Goal: Transaction & Acquisition: Book appointment/travel/reservation

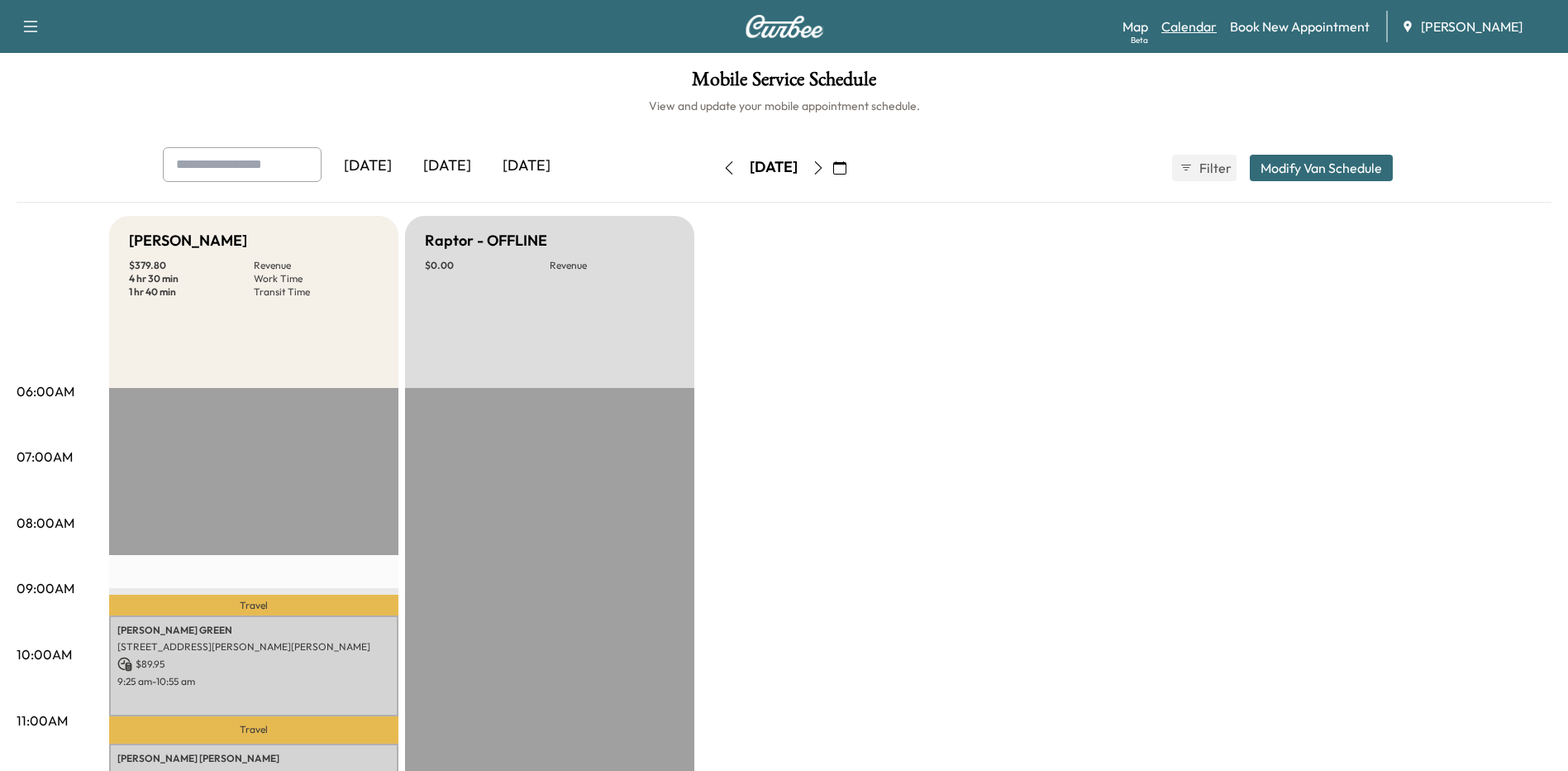
click at [1200, 26] on link "Calendar" at bounding box center [1189, 27] width 55 height 20
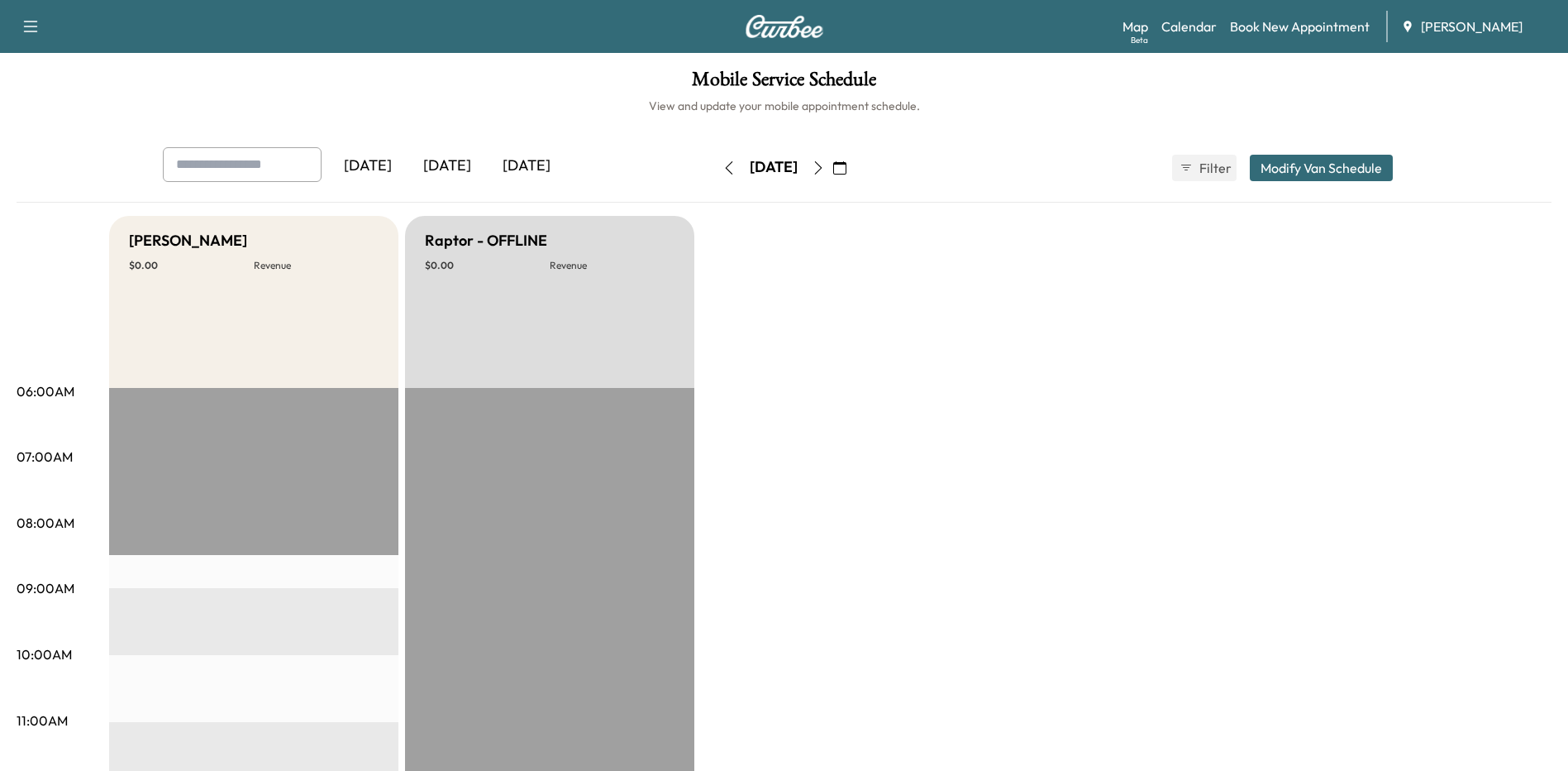
click at [825, 164] on icon "button" at bounding box center [818, 168] width 13 height 13
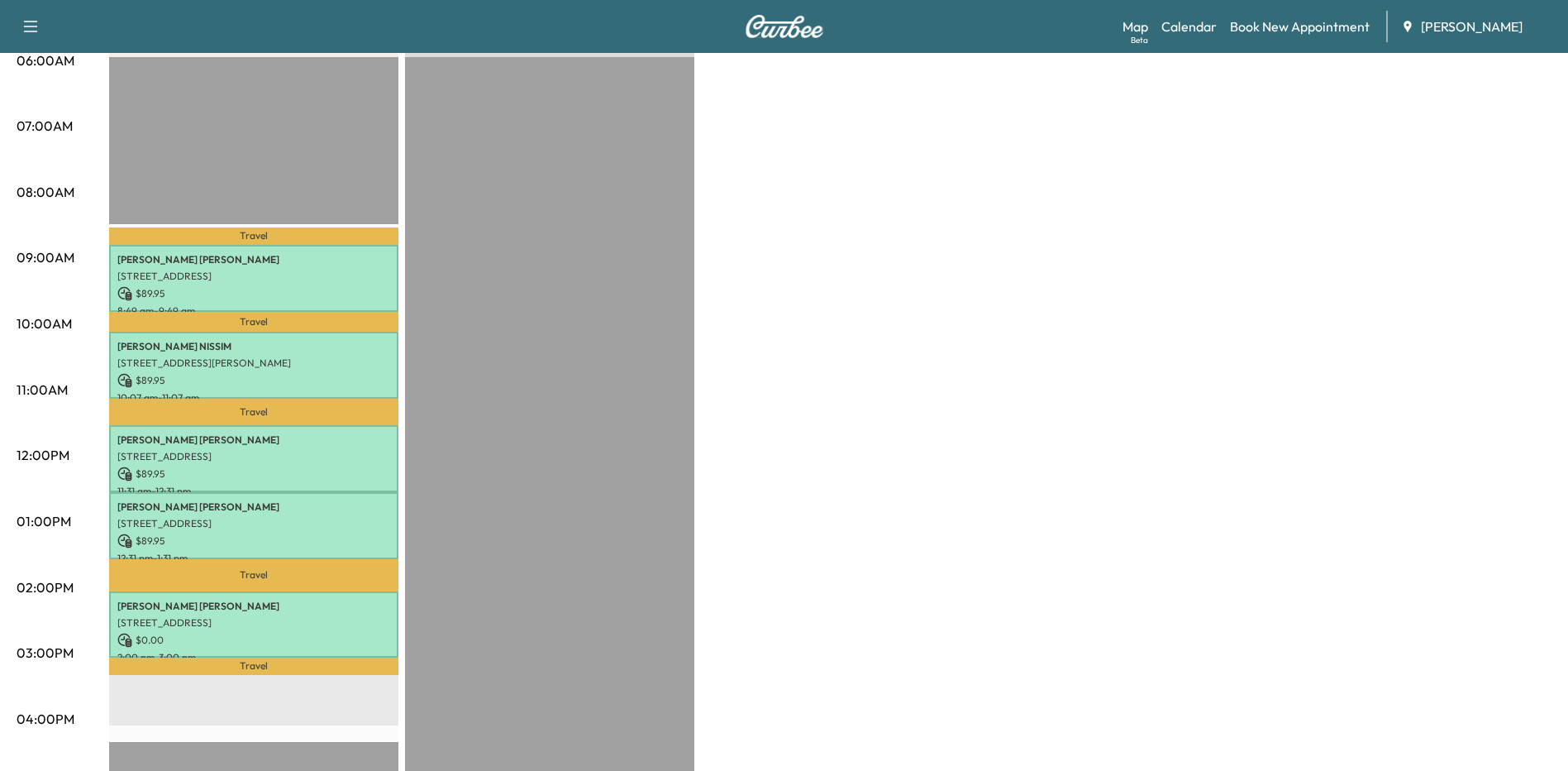
scroll to position [248, 0]
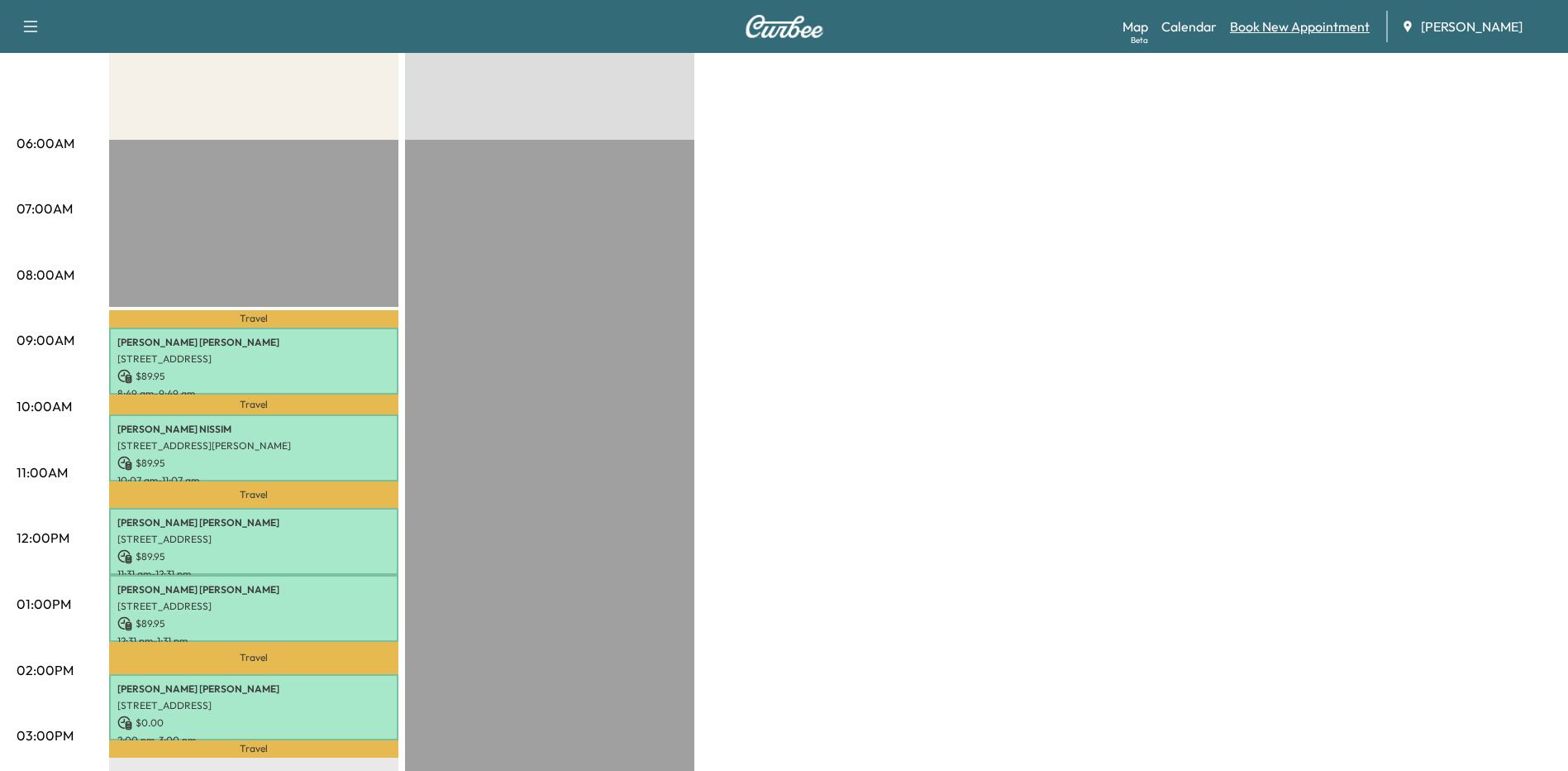
click at [1242, 29] on link "Book New Appointment" at bounding box center [1299, 27] width 140 height 20
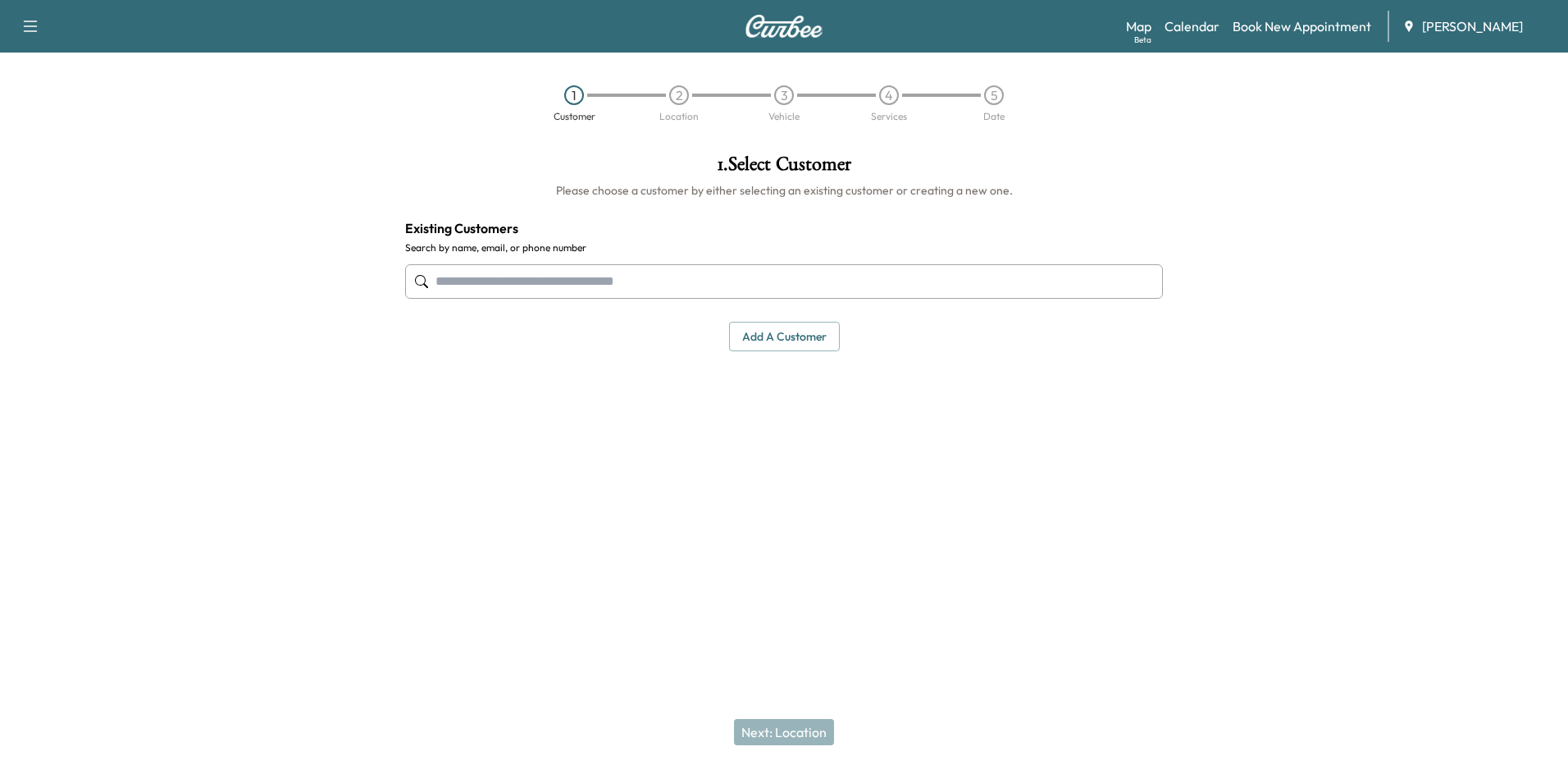
click at [734, 280] on input "text" at bounding box center [784, 281] width 758 height 35
click at [1190, 23] on link "Calendar" at bounding box center [1192, 27] width 55 height 20
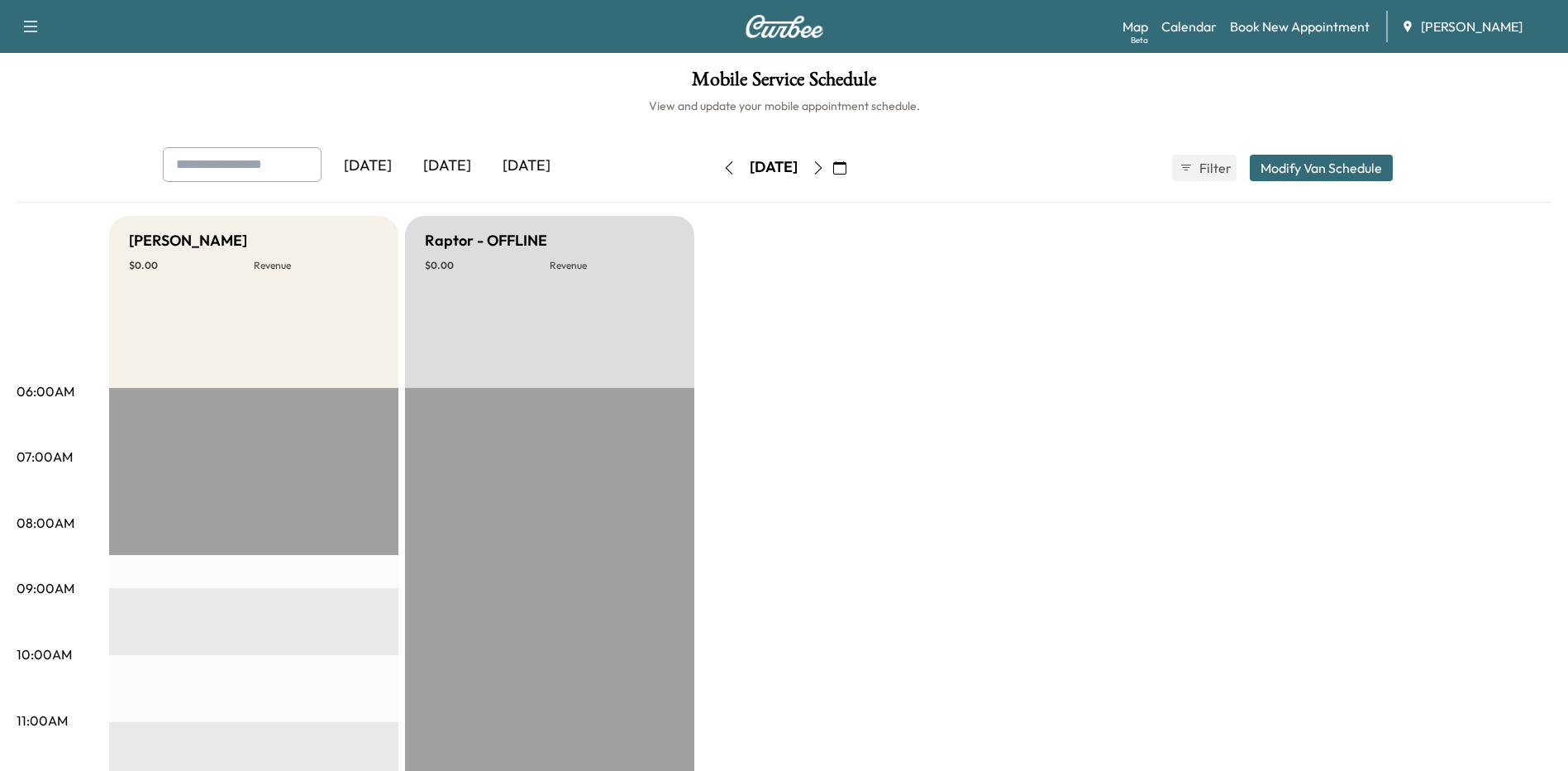
click at [825, 162] on icon "button" at bounding box center [818, 168] width 13 height 13
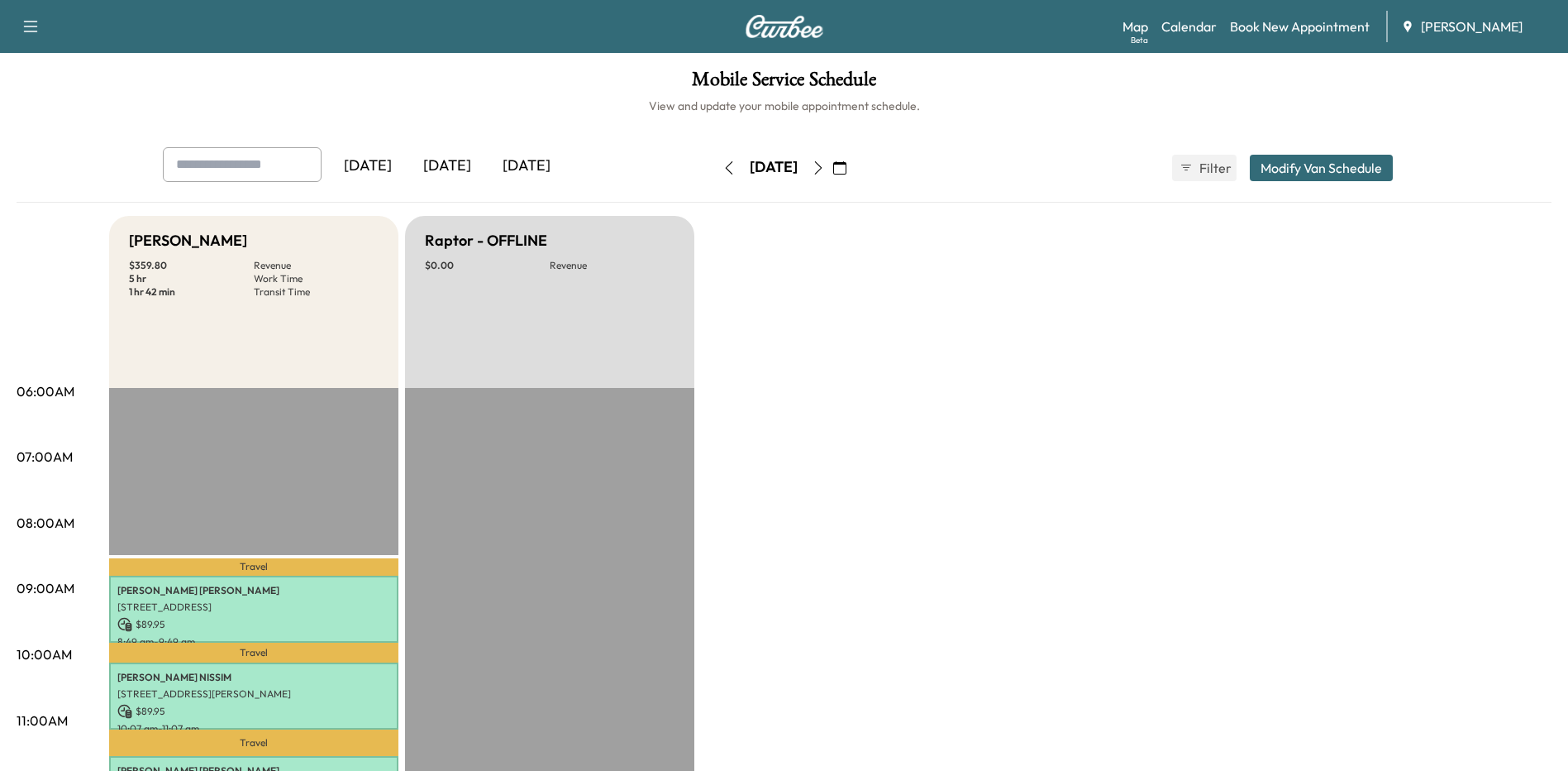
click at [825, 169] on icon "button" at bounding box center [818, 168] width 13 height 13
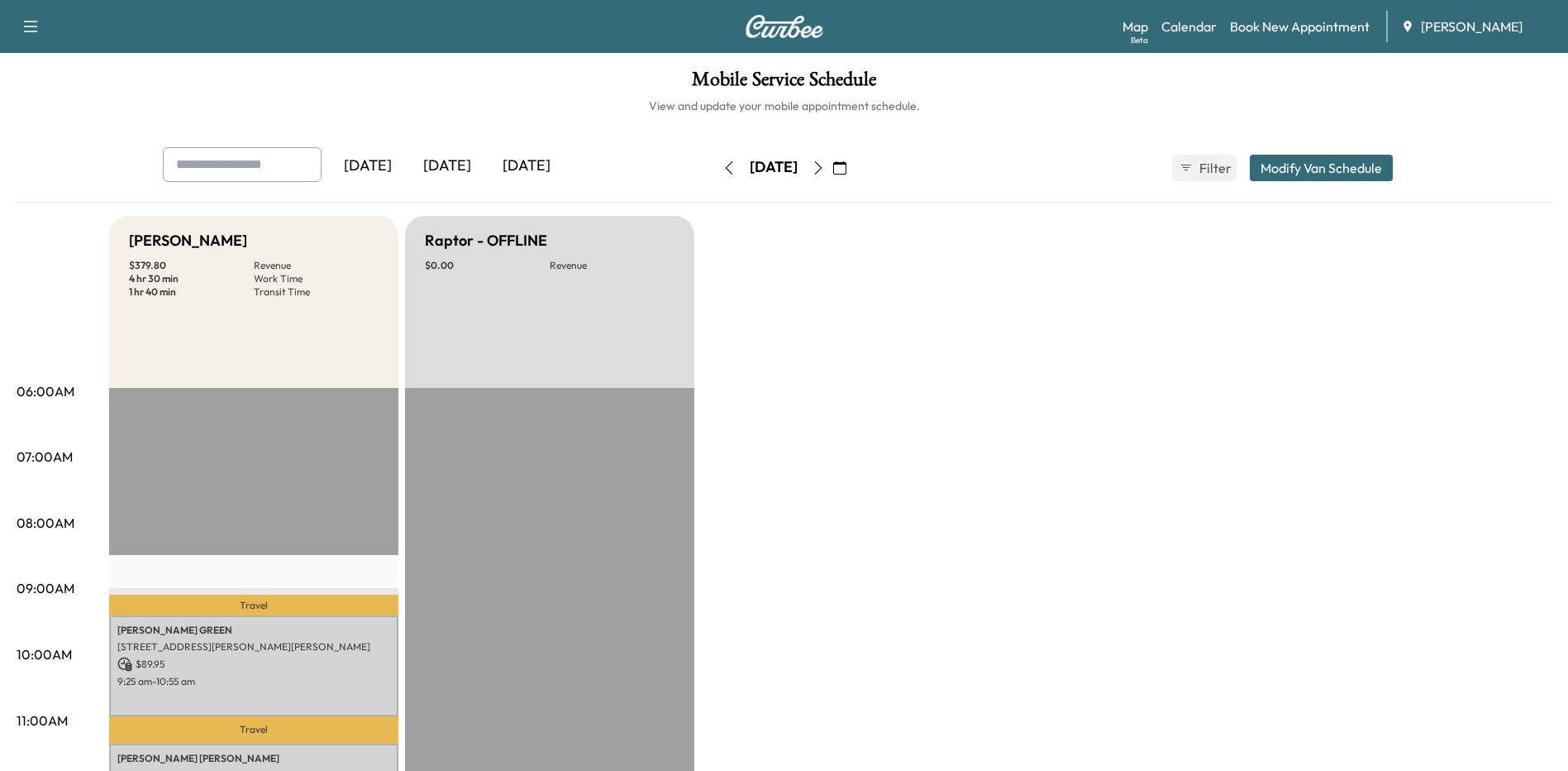
click at [822, 166] on icon "button" at bounding box center [817, 168] width 8 height 13
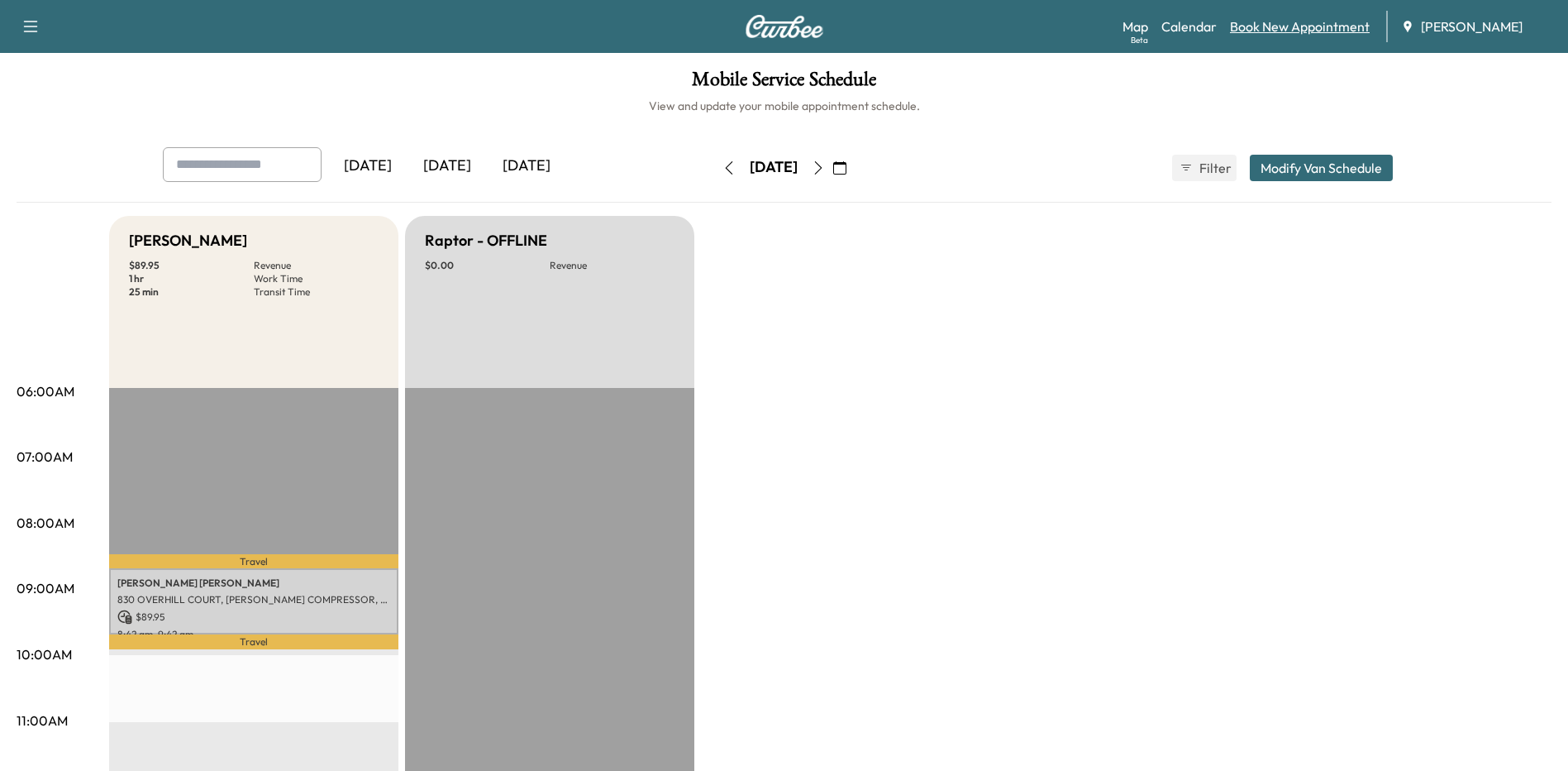
click at [1232, 33] on link "Book New Appointment" at bounding box center [1299, 27] width 140 height 20
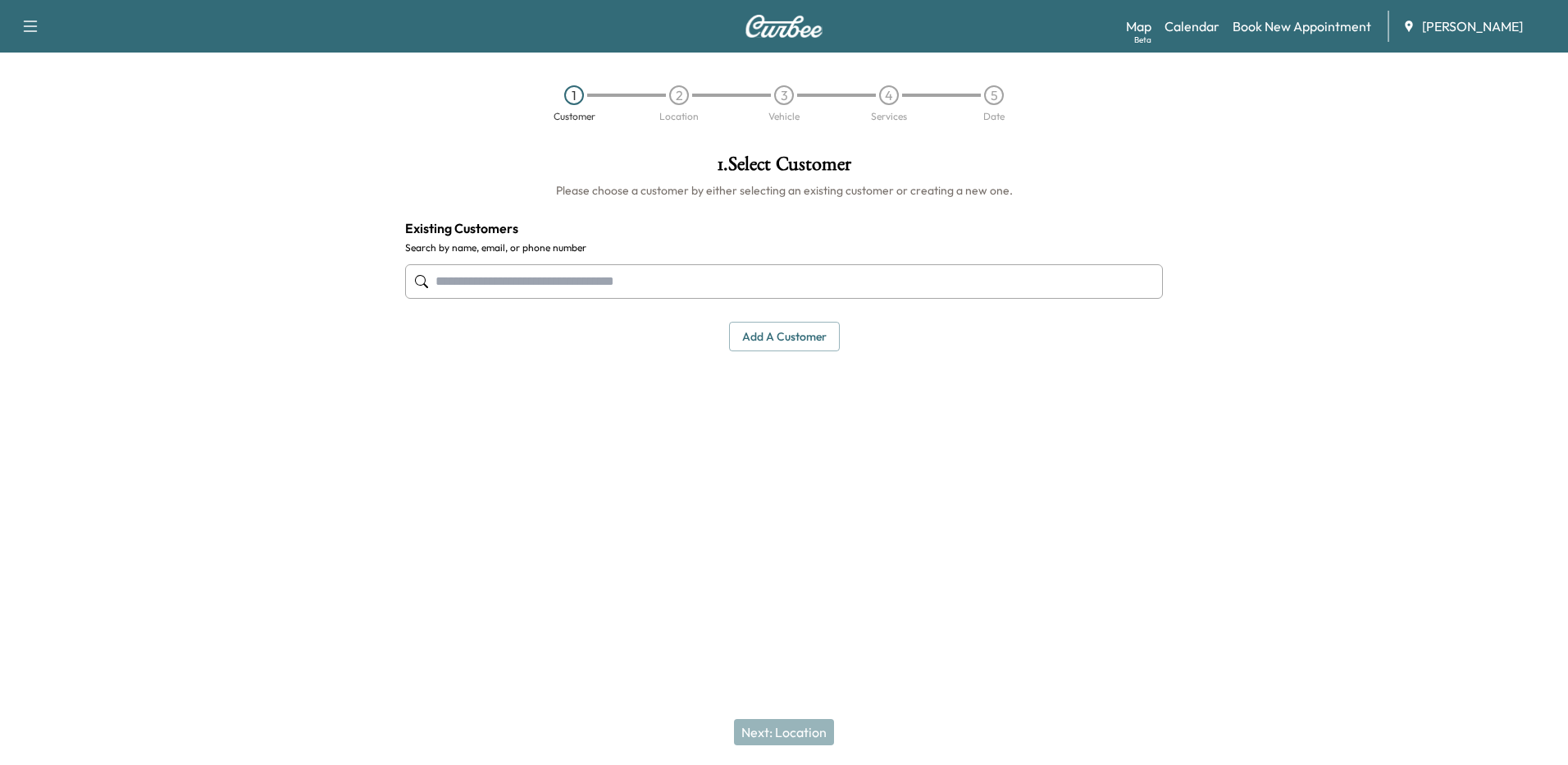
click at [619, 273] on input "text" at bounding box center [784, 281] width 758 height 35
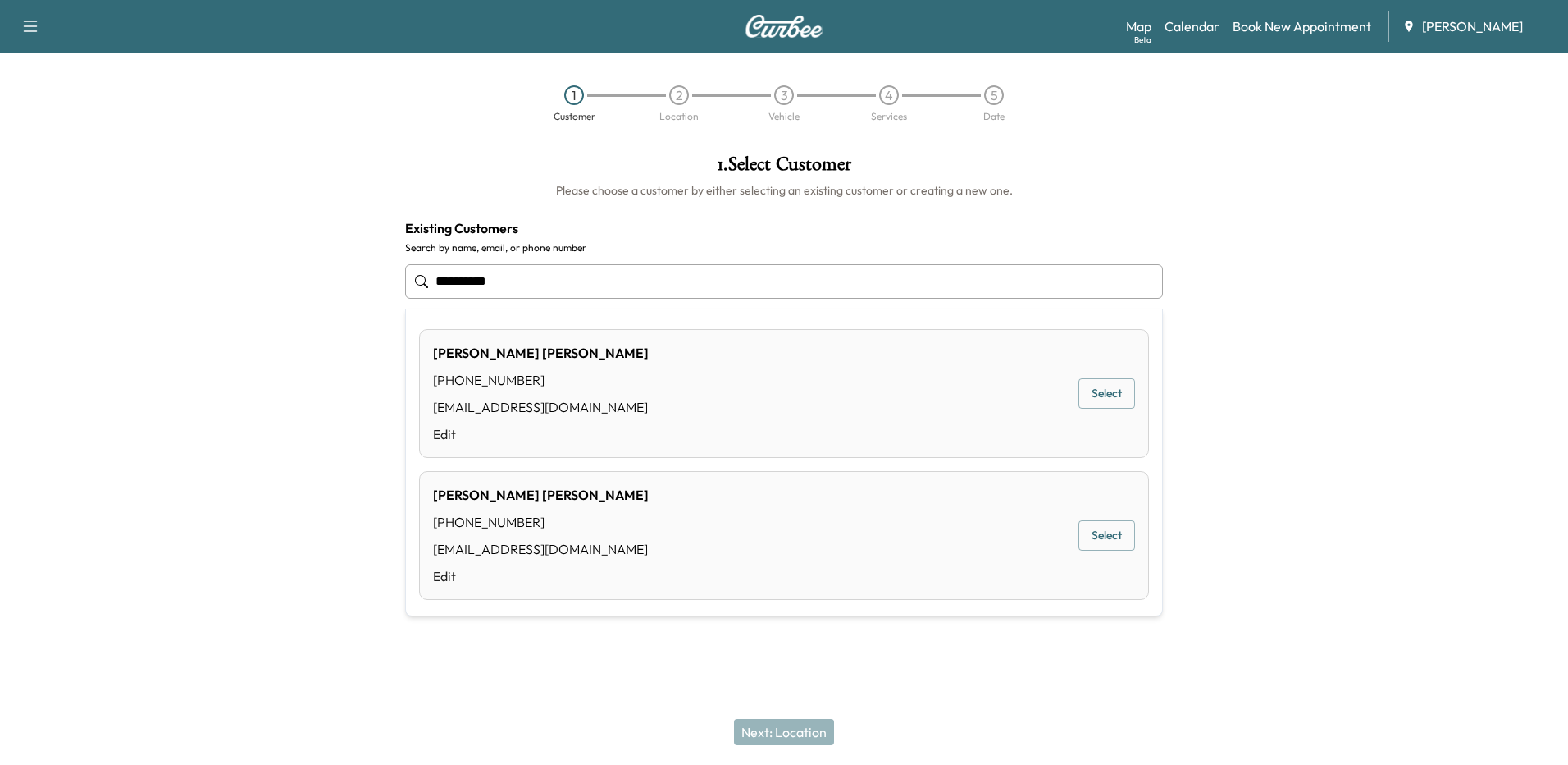
type input "**********"
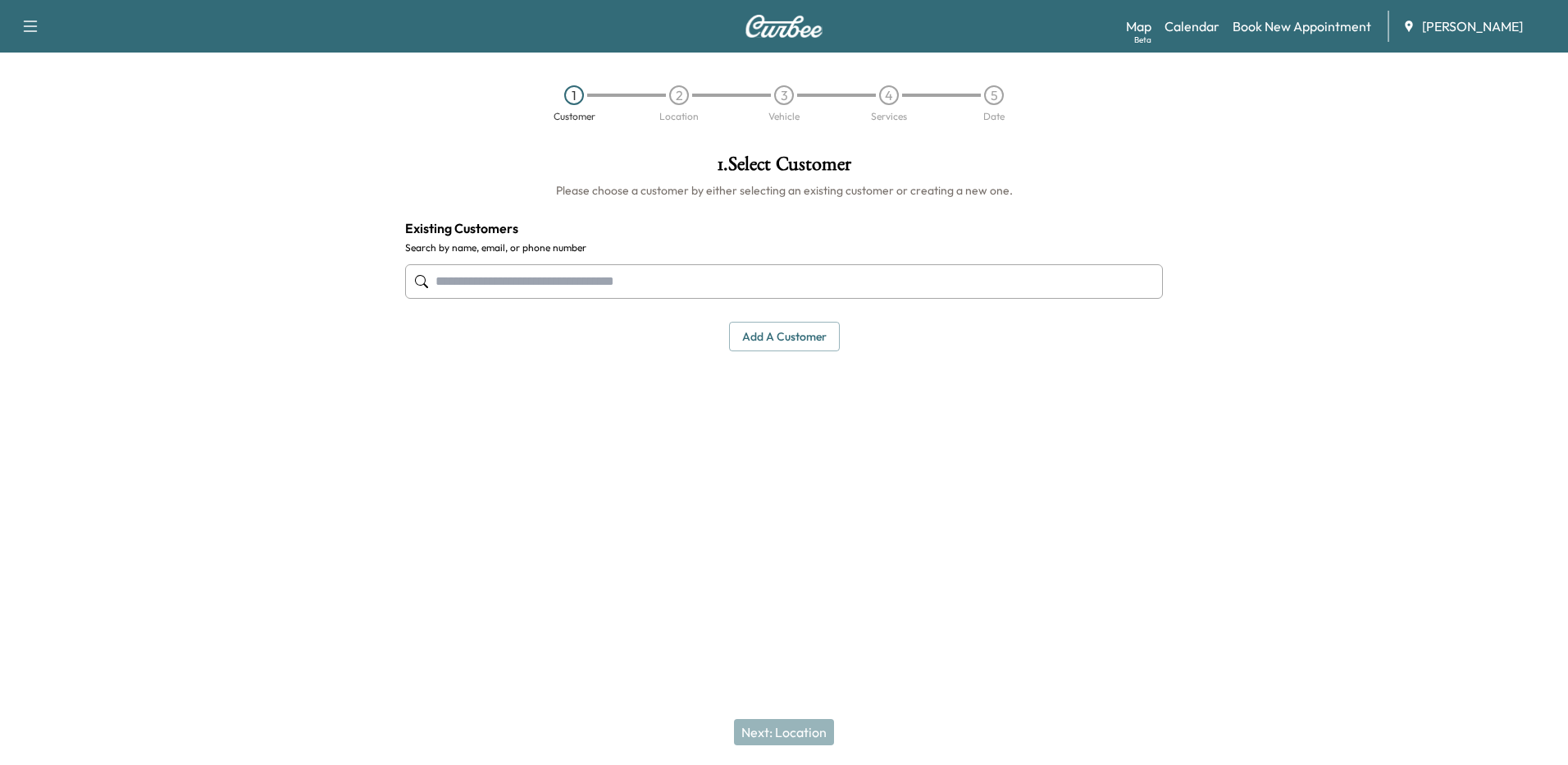
click at [803, 285] on input "text" at bounding box center [784, 281] width 758 height 35
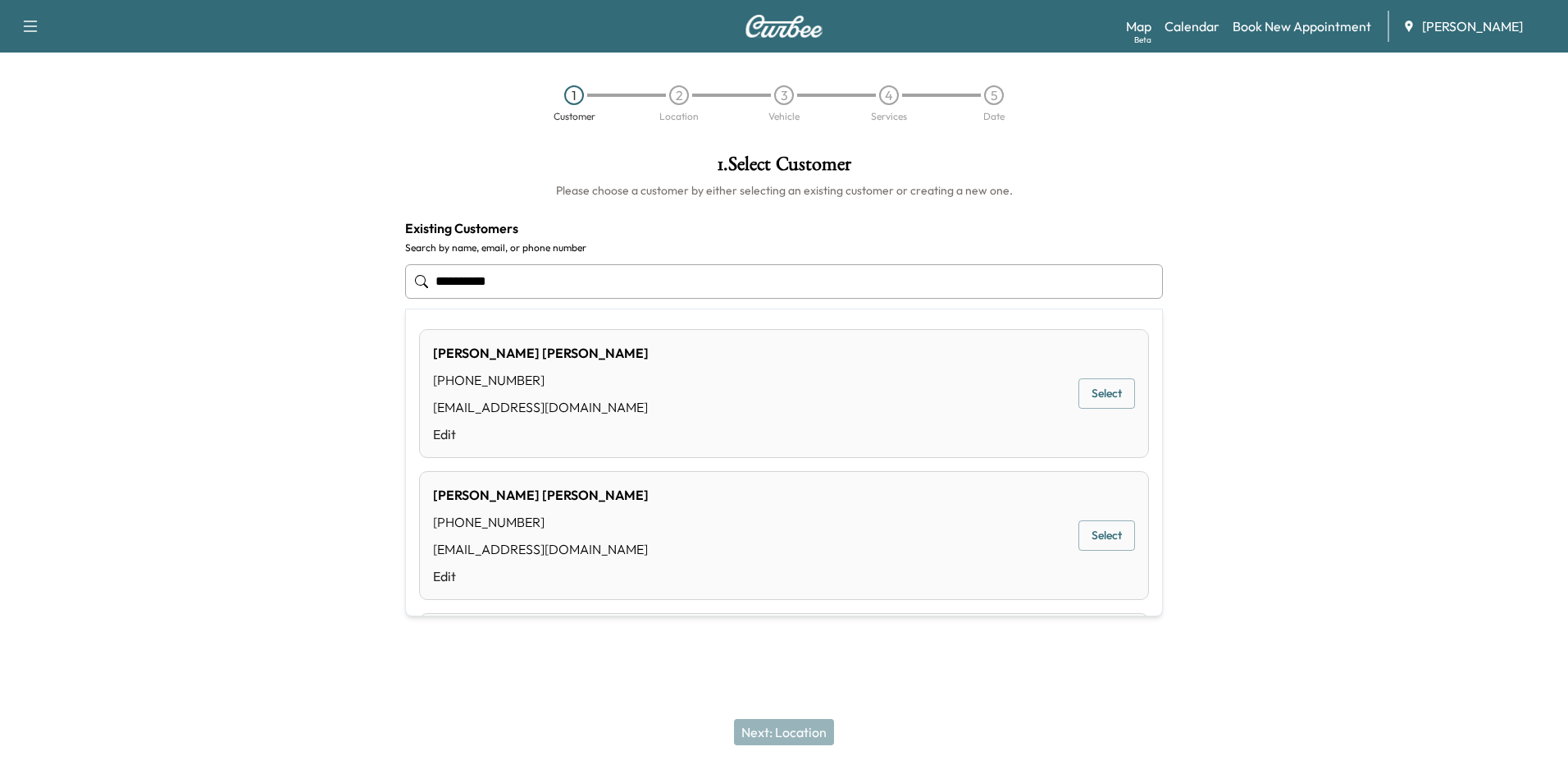
click at [1078, 392] on button "Select" at bounding box center [1106, 393] width 56 height 31
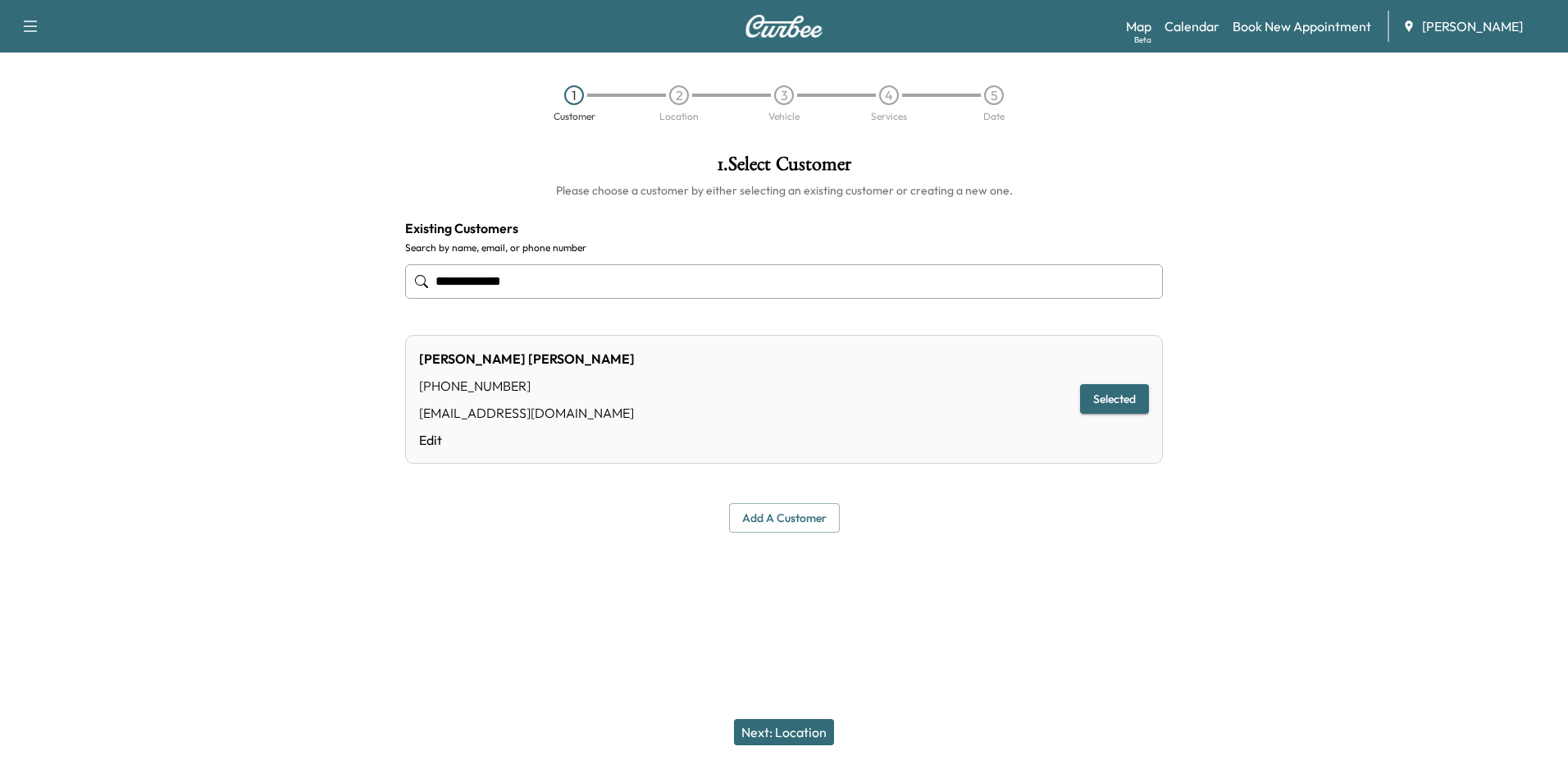
type input "**********"
click at [819, 735] on button "Next: Location" at bounding box center [784, 732] width 100 height 27
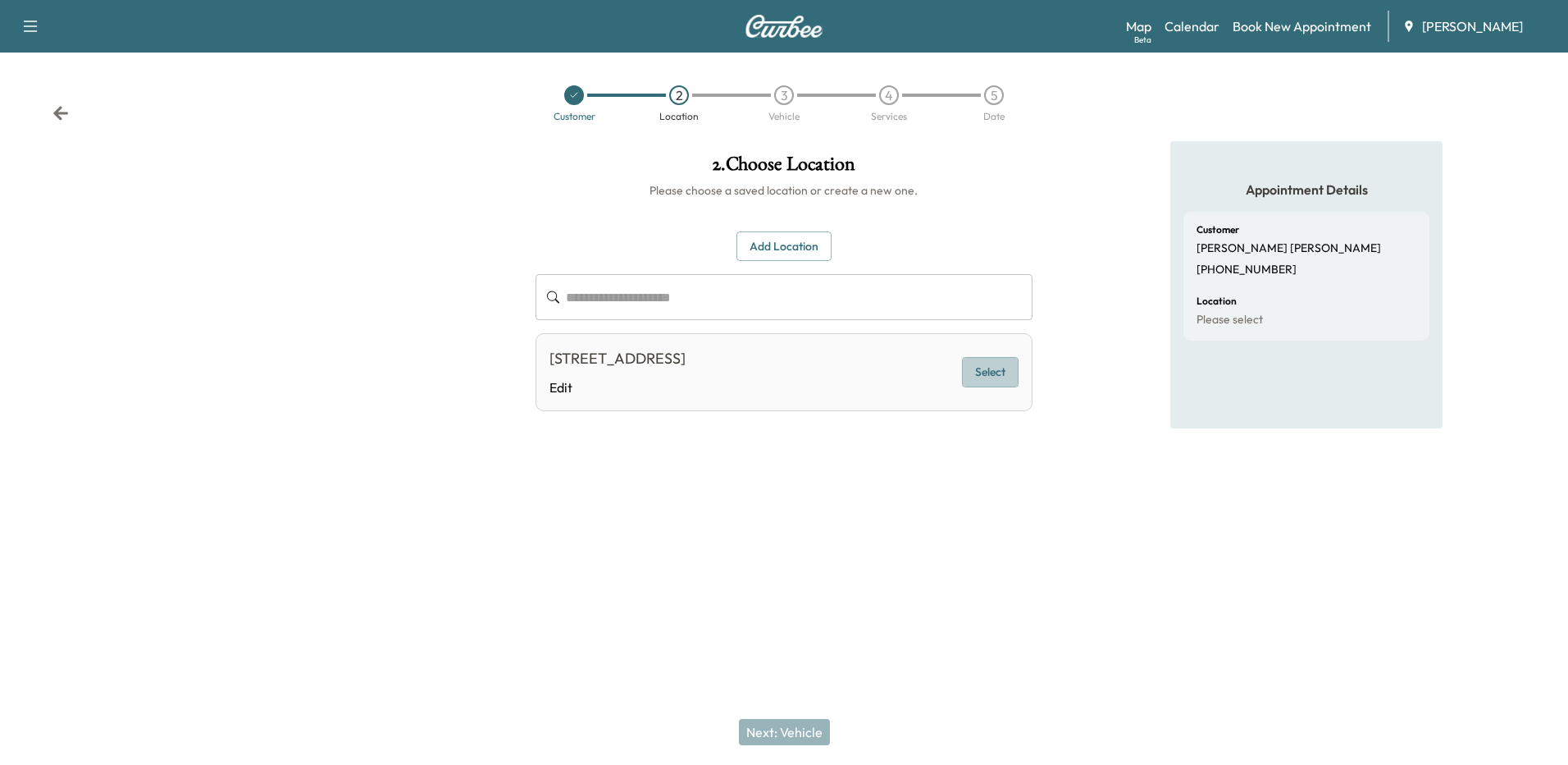
drag, startPoint x: 1004, startPoint y: 371, endPoint x: 1017, endPoint y: 381, distance: 16.4
click at [1004, 370] on button "Select" at bounding box center [990, 372] width 56 height 31
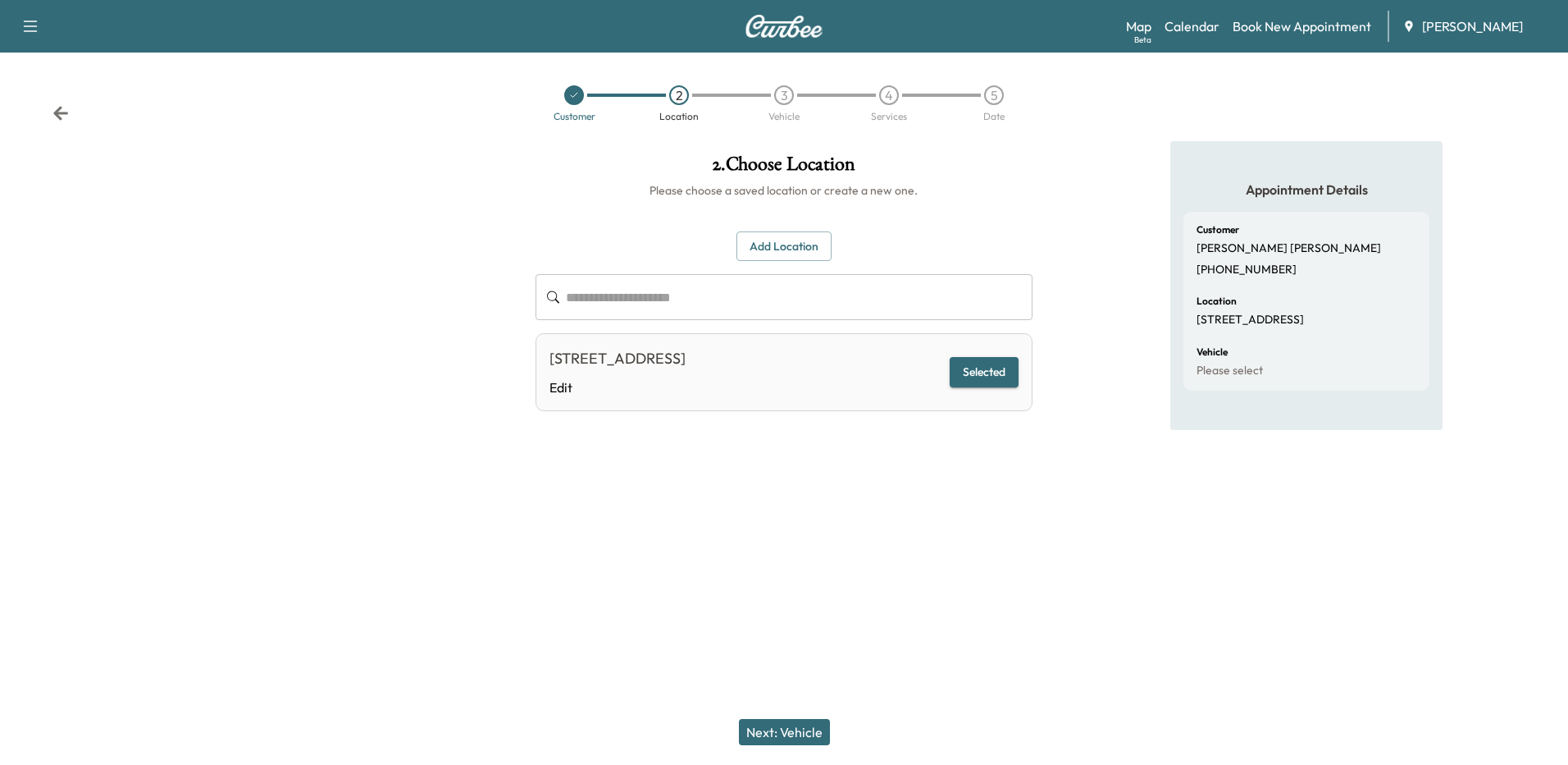
drag, startPoint x: 806, startPoint y: 707, endPoint x: 804, endPoint y: 715, distance: 8.2
click at [805, 711] on div "Next: Vehicle" at bounding box center [784, 731] width 1568 height 66
click at [803, 715] on div "Next: Vehicle" at bounding box center [784, 731] width 1568 height 66
click at [799, 723] on button "Next: Vehicle" at bounding box center [784, 732] width 91 height 27
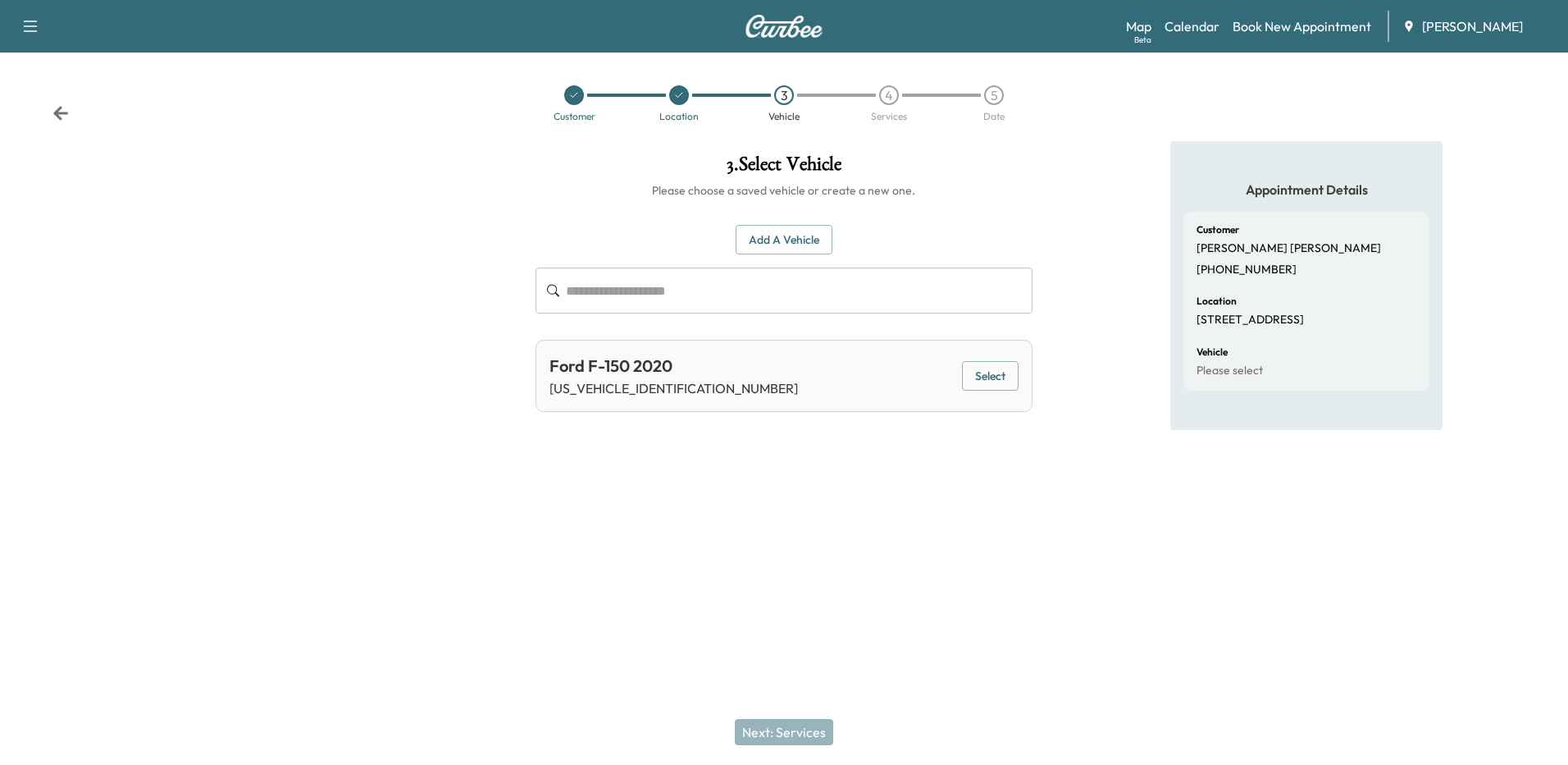
drag, startPoint x: 998, startPoint y: 371, endPoint x: 1095, endPoint y: 434, distance: 115.7
click at [998, 372] on button "Select" at bounding box center [990, 376] width 56 height 31
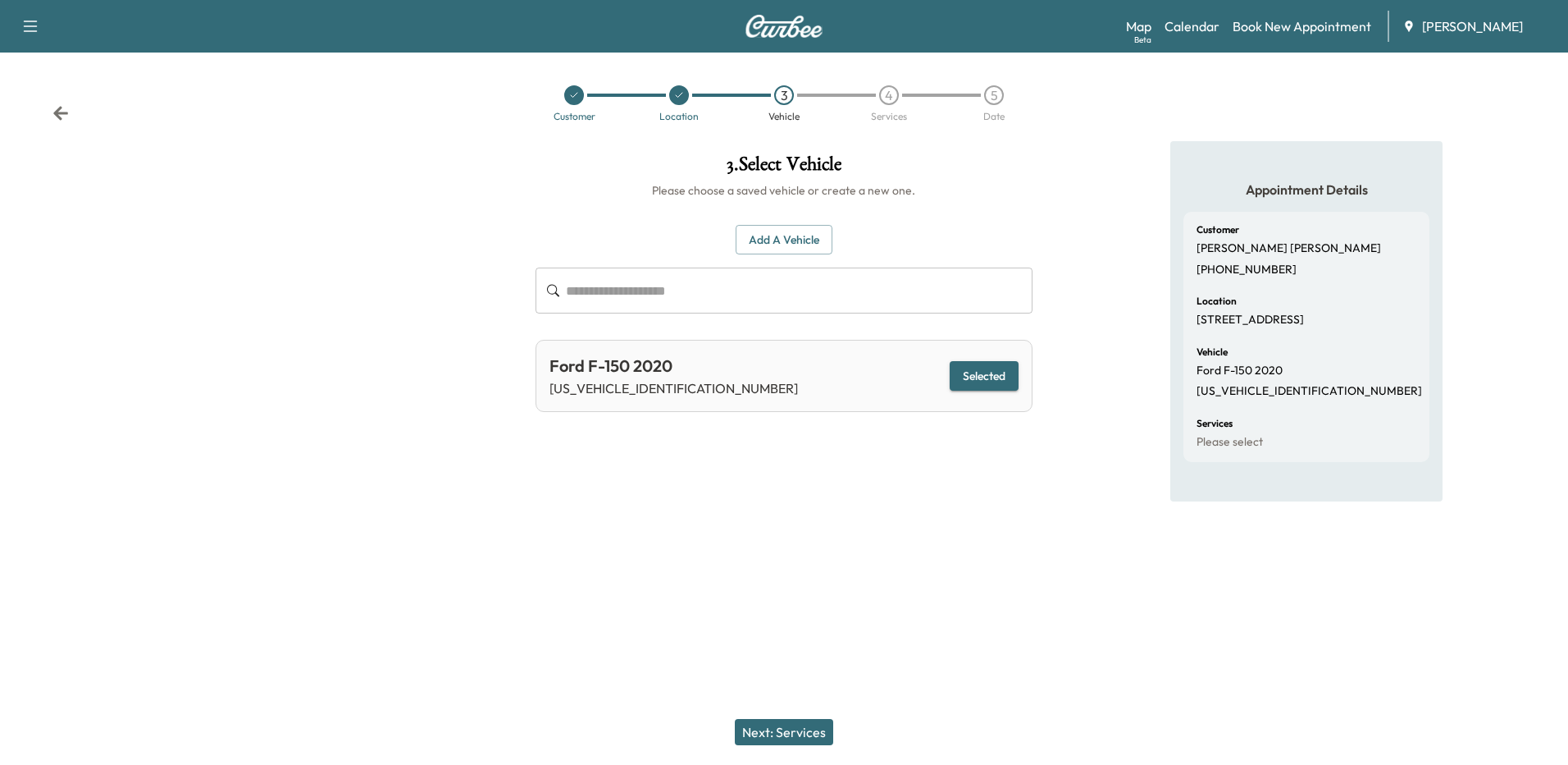
click at [801, 728] on button "Next: Services" at bounding box center [784, 732] width 99 height 27
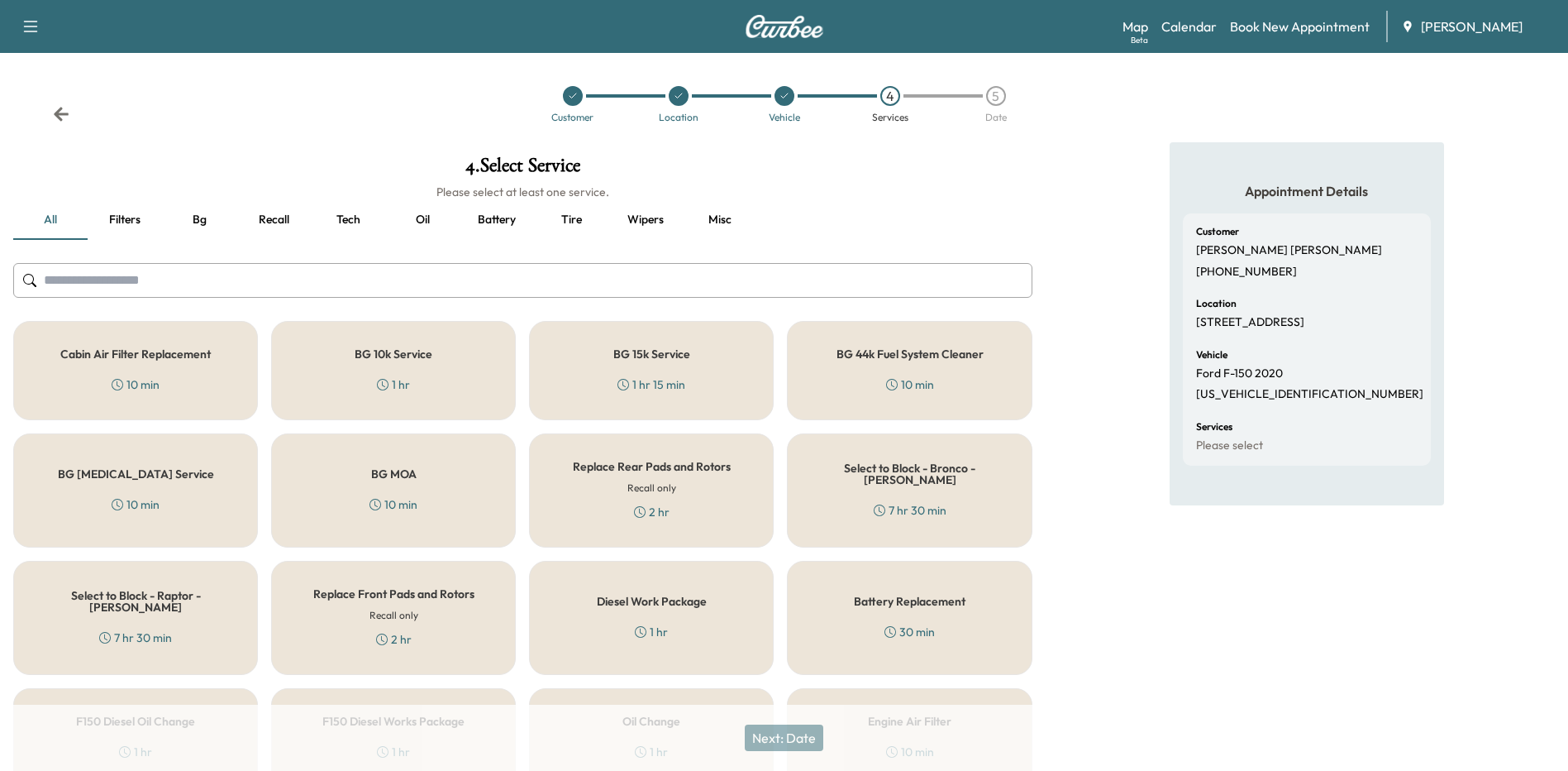
click at [435, 217] on button "Oil" at bounding box center [422, 219] width 74 height 39
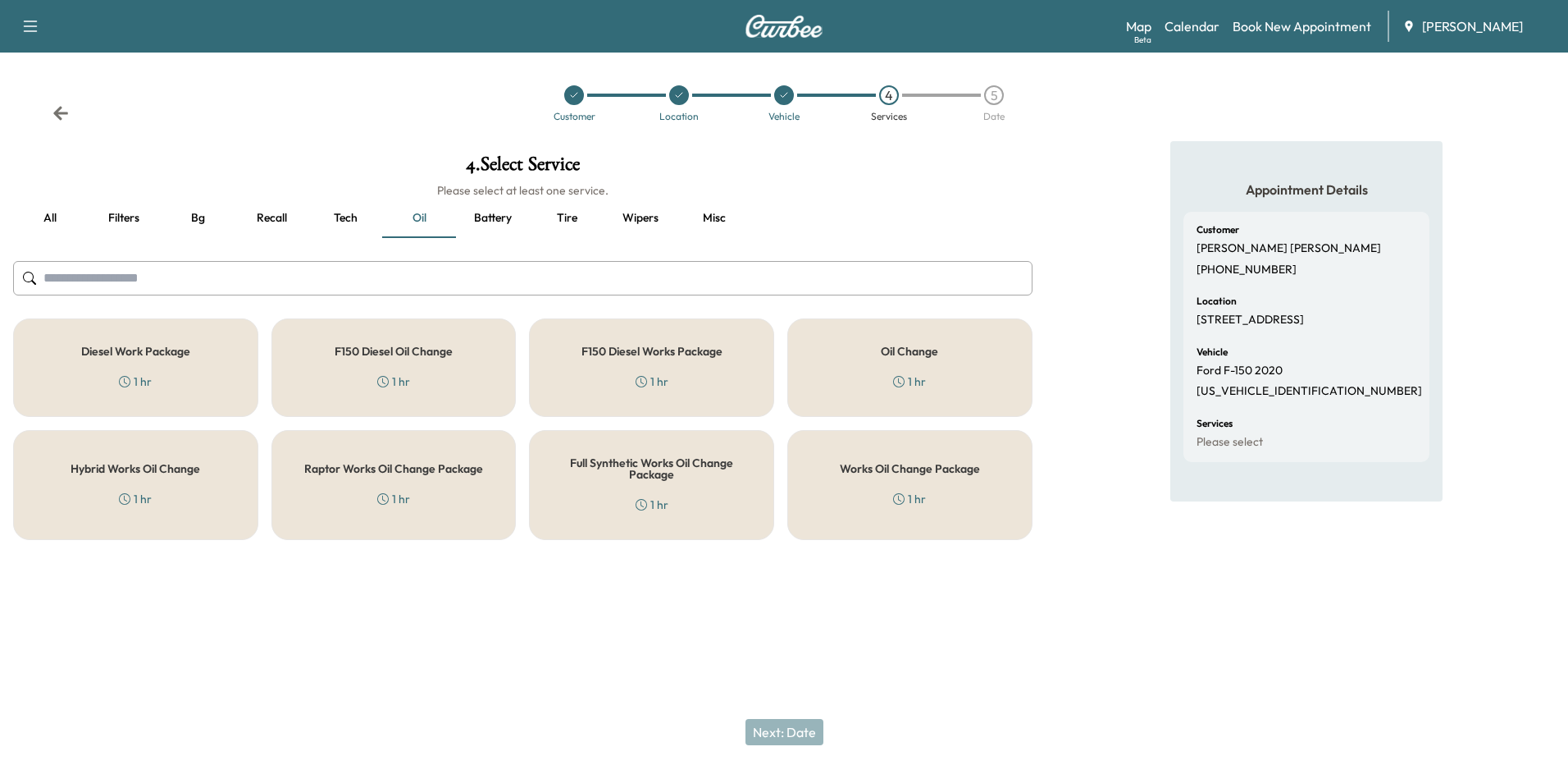
click at [945, 510] on div "Works Oil Change Package 1 hr" at bounding box center [910, 485] width 245 height 110
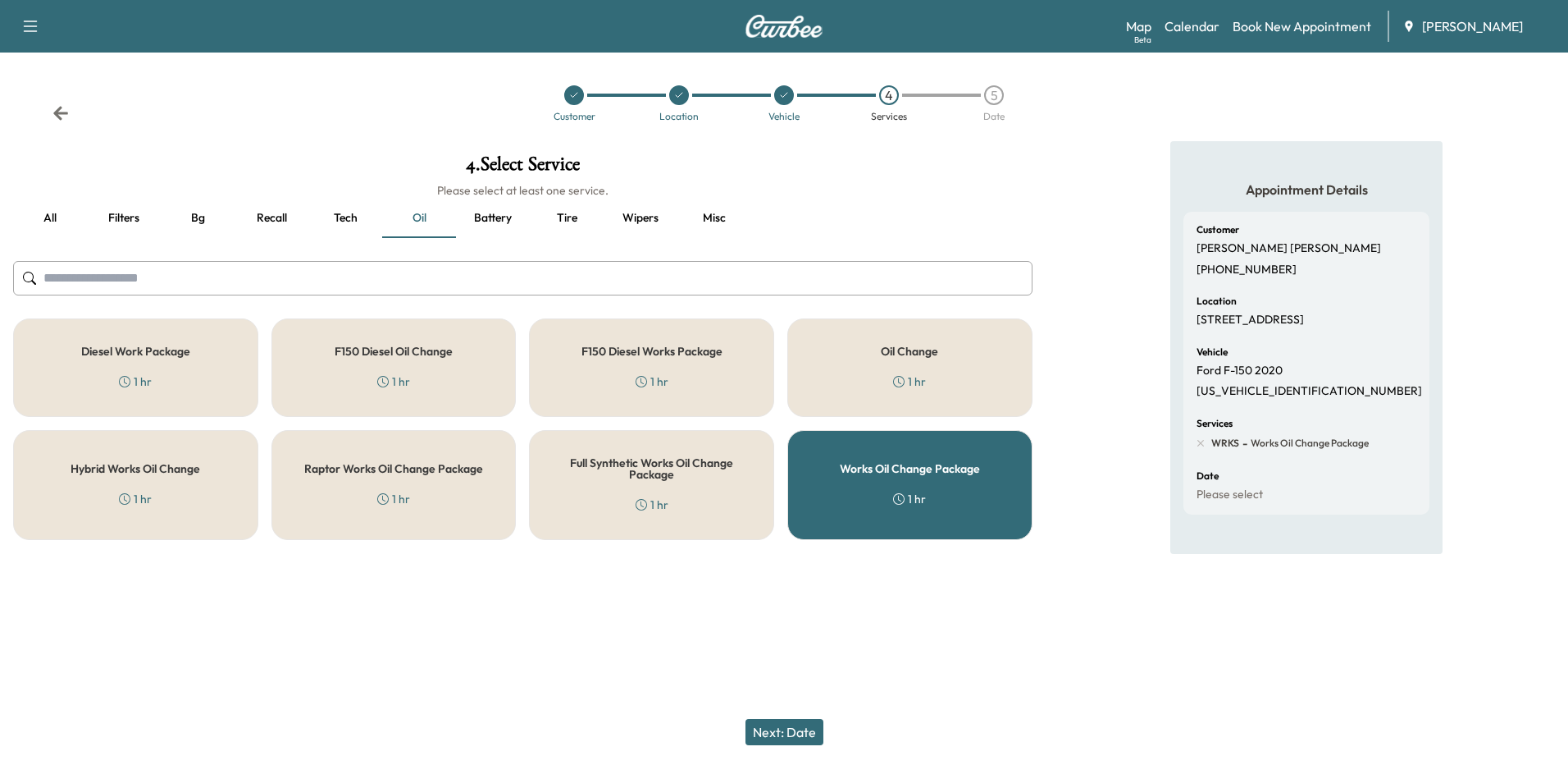
click at [791, 739] on button "Next: Date" at bounding box center [784, 732] width 78 height 27
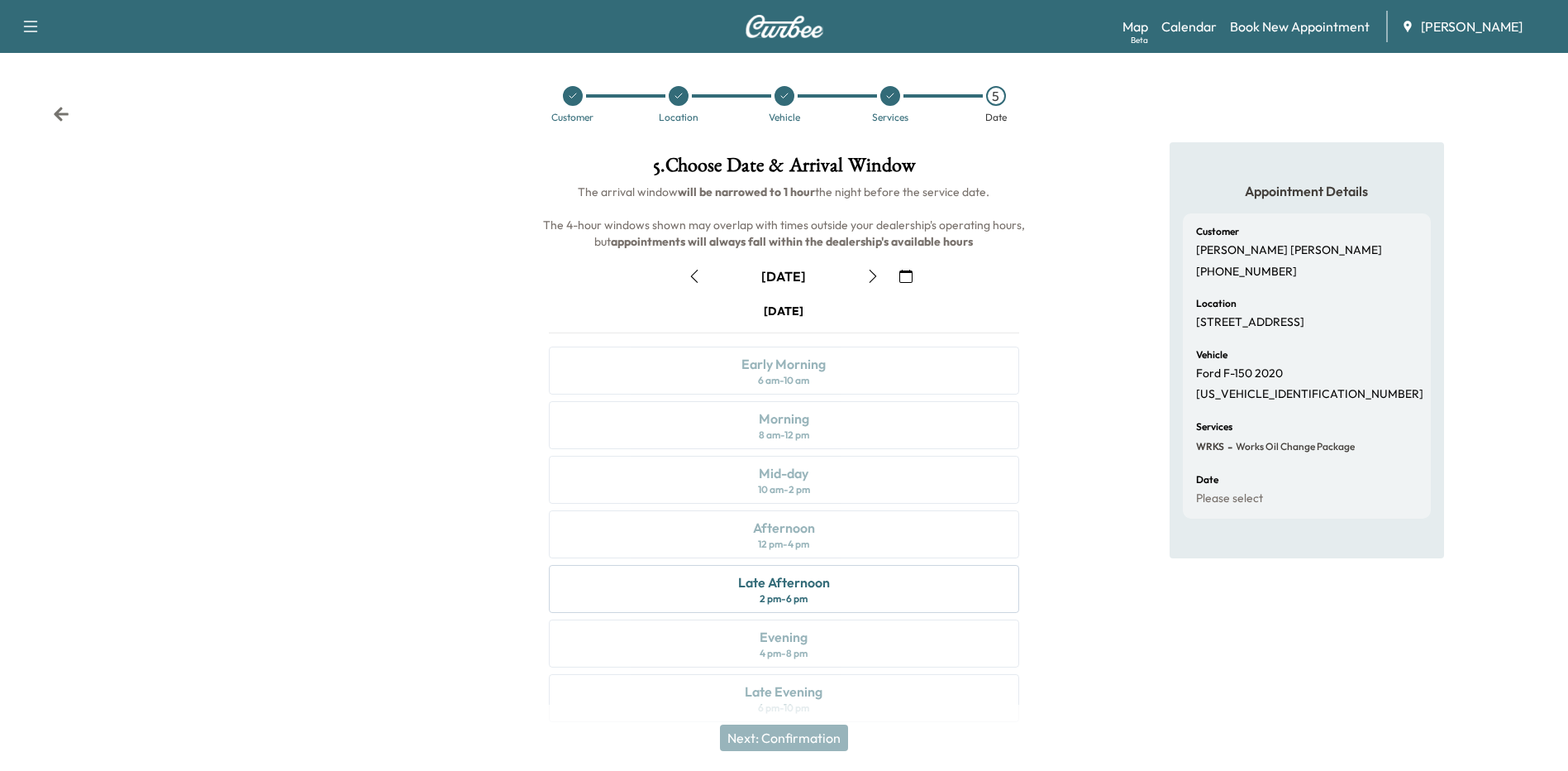
click at [872, 275] on icon "button" at bounding box center [873, 276] width 13 height 13
click at [875, 276] on icon "button" at bounding box center [873, 276] width 13 height 13
click at [843, 431] on div "Morning 8 am - 12 pm" at bounding box center [784, 425] width 470 height 48
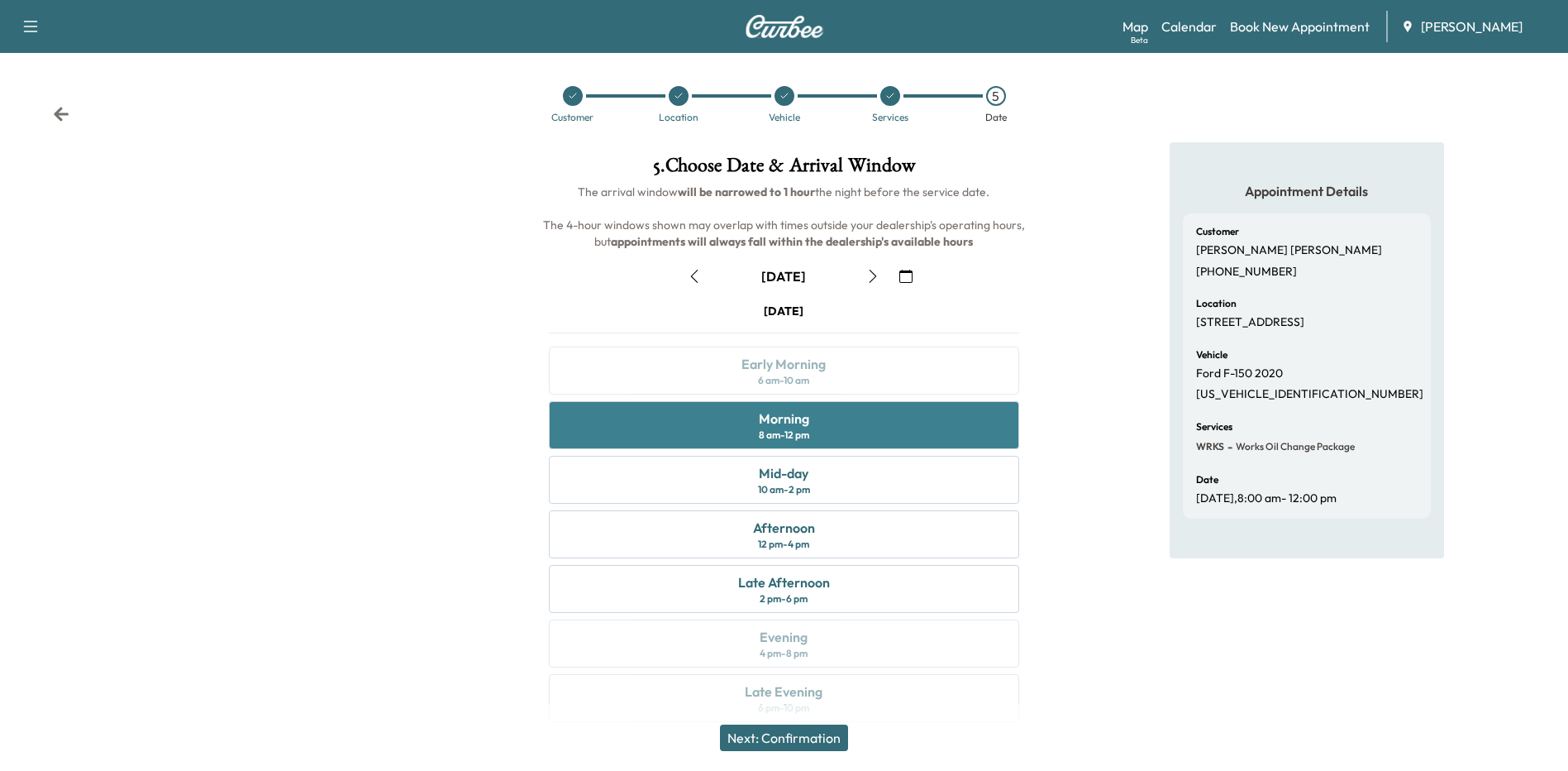
click at [844, 424] on div "Morning 8 am - 12 pm" at bounding box center [784, 425] width 470 height 48
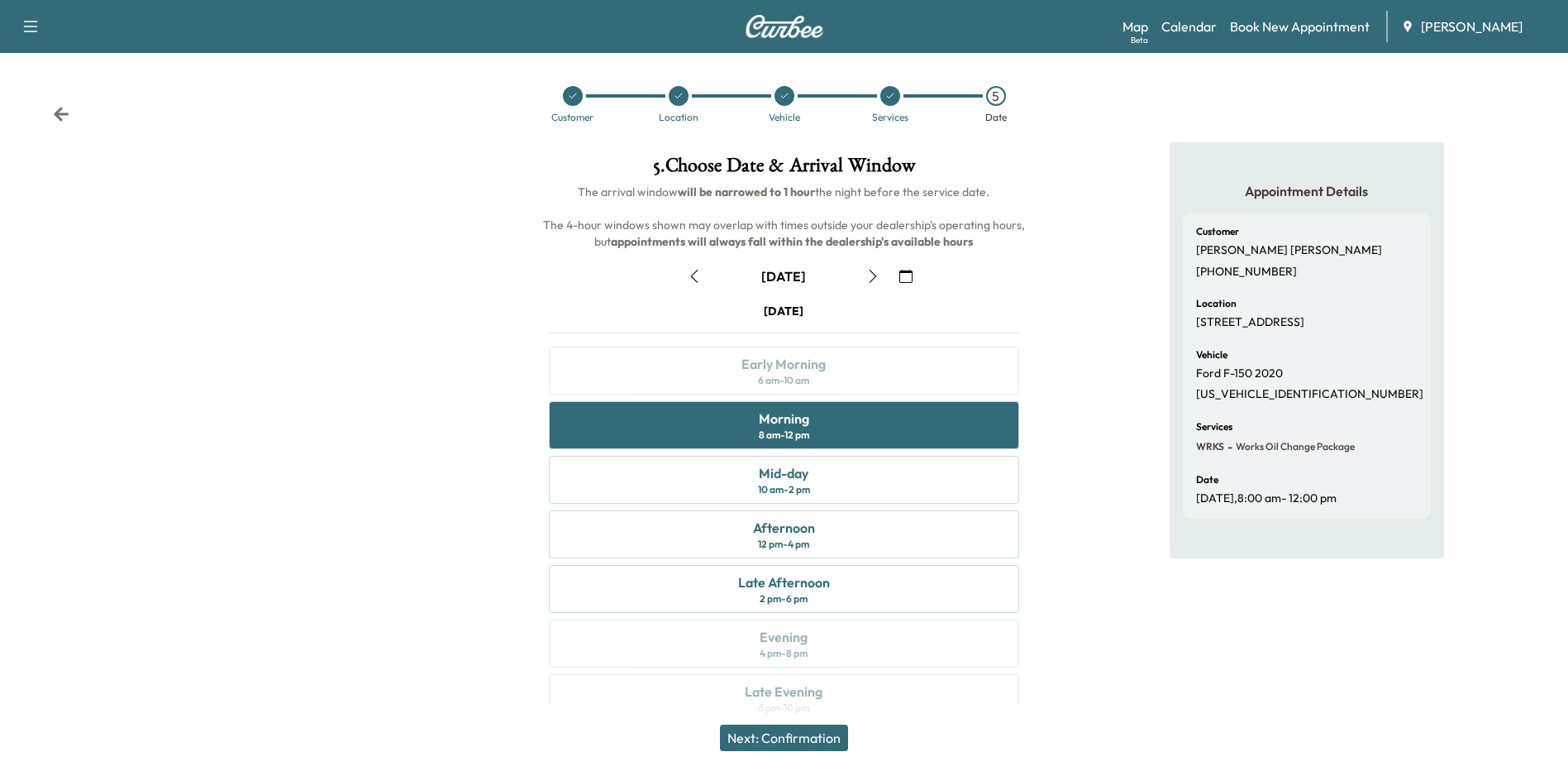
click at [800, 737] on button "Next: Confirmation" at bounding box center [783, 738] width 128 height 27
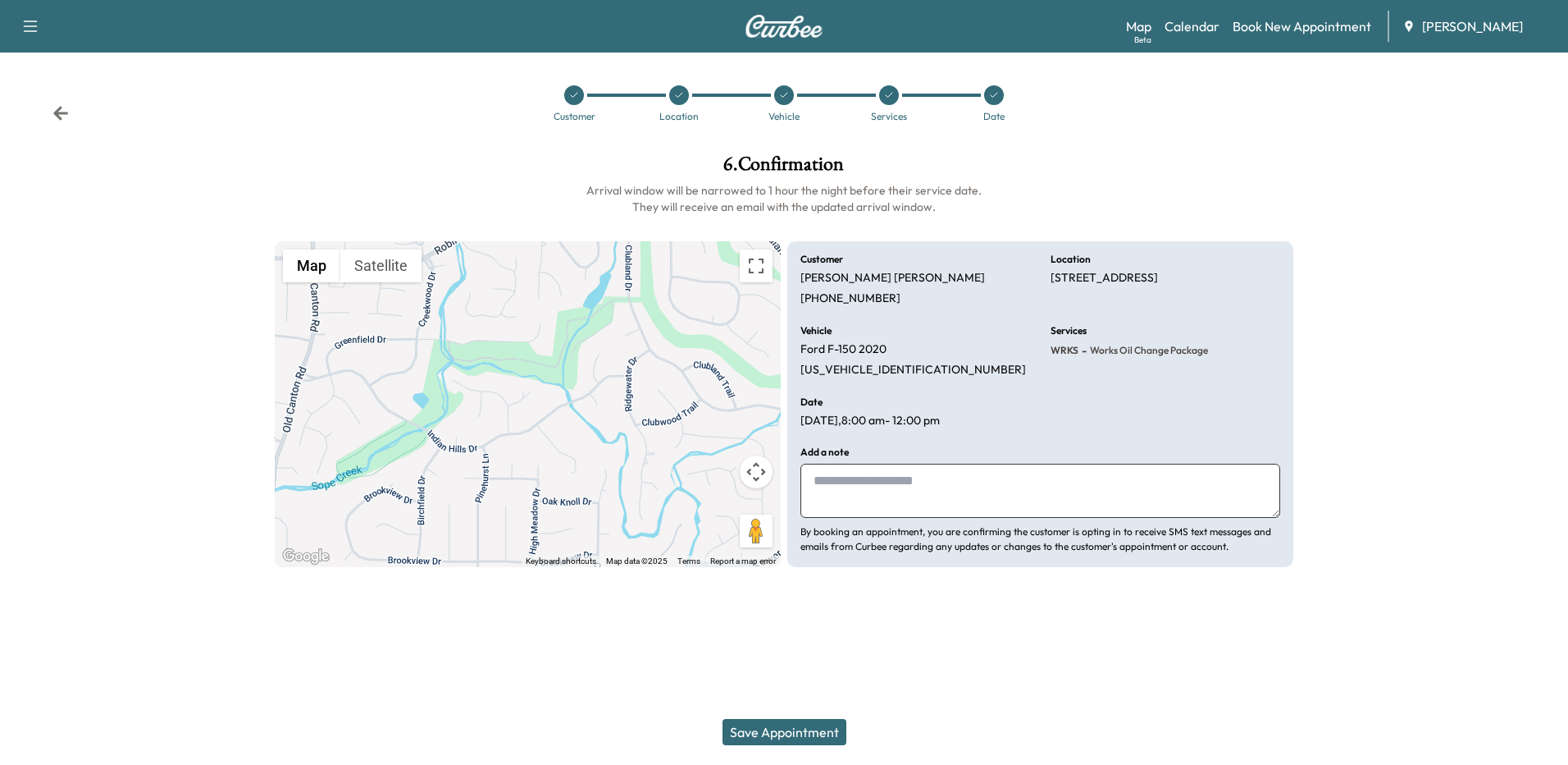
click at [794, 726] on button "Save Appointment" at bounding box center [784, 732] width 124 height 27
